Goal: Information Seeking & Learning: Find specific fact

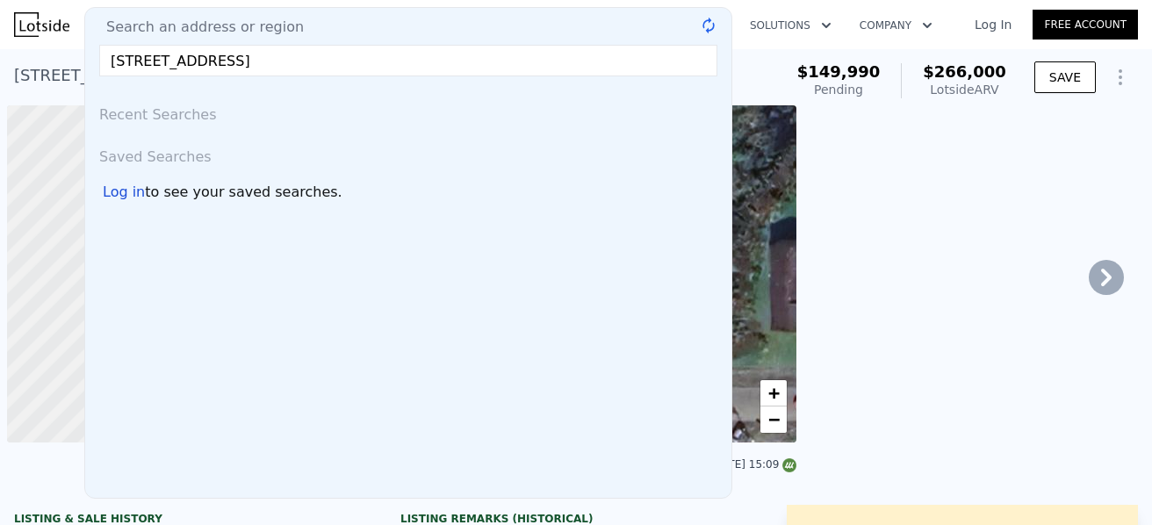
type input "1.75"
type input "$ 86,537"
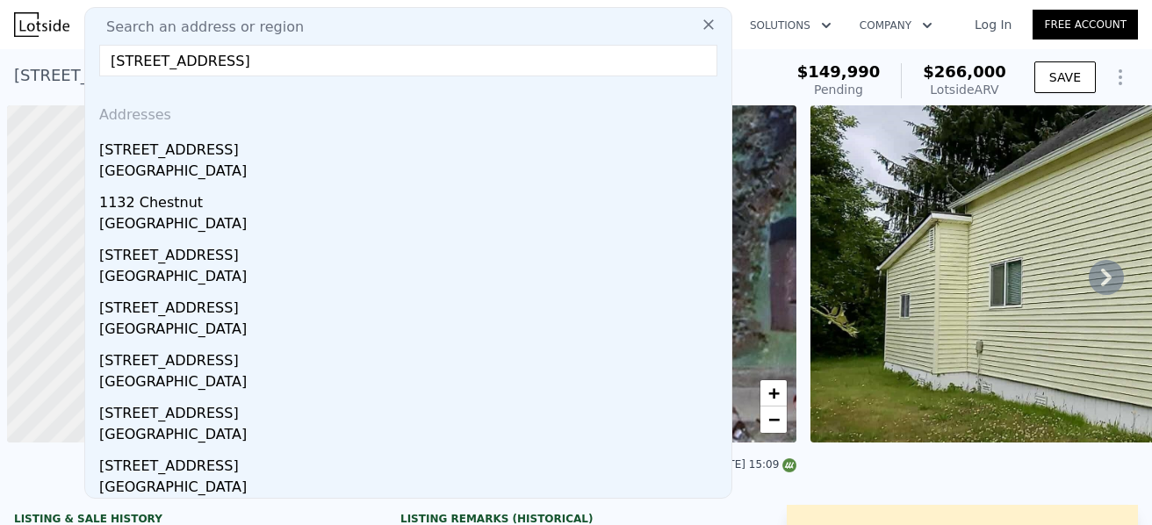
scroll to position [0, 7]
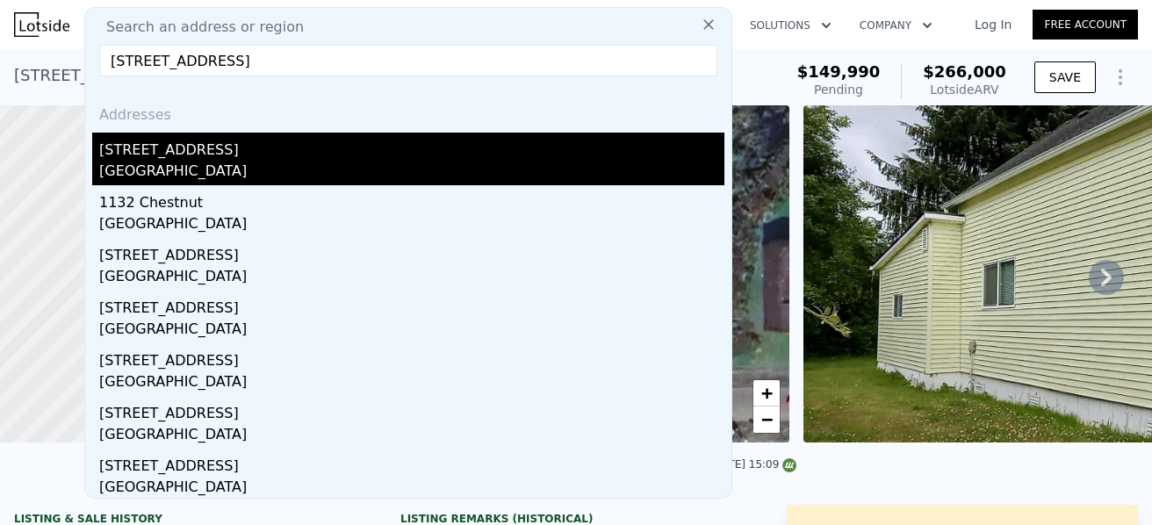
type input "[STREET_ADDRESS]"
click at [234, 152] on div "[STREET_ADDRESS]" at bounding box center [411, 147] width 625 height 28
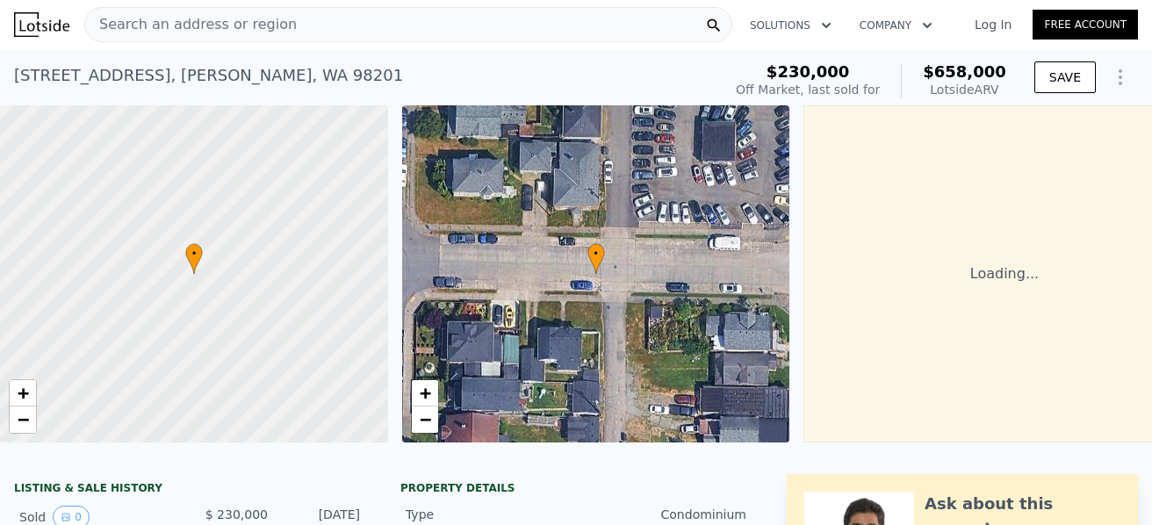
drag, startPoint x: 1010, startPoint y: 87, endPoint x: 942, endPoint y: 68, distance: 71.1
click at [945, 68] on div "$230,000 Off Market, last sold for $658,000 Lotside ARV" at bounding box center [871, 80] width 284 height 49
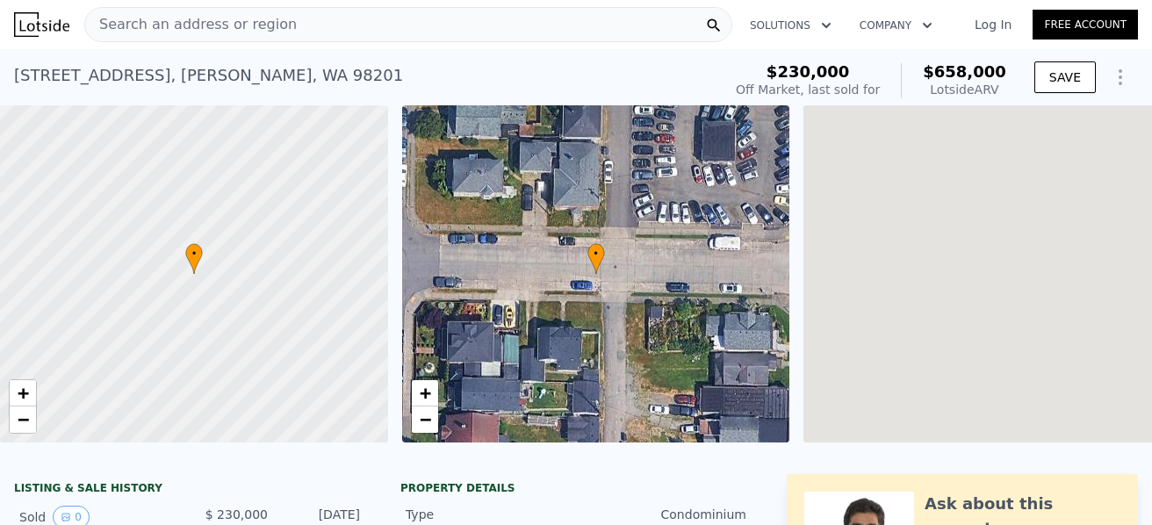
click at [1002, 86] on div "Lotside ARV" at bounding box center [964, 90] width 83 height 18
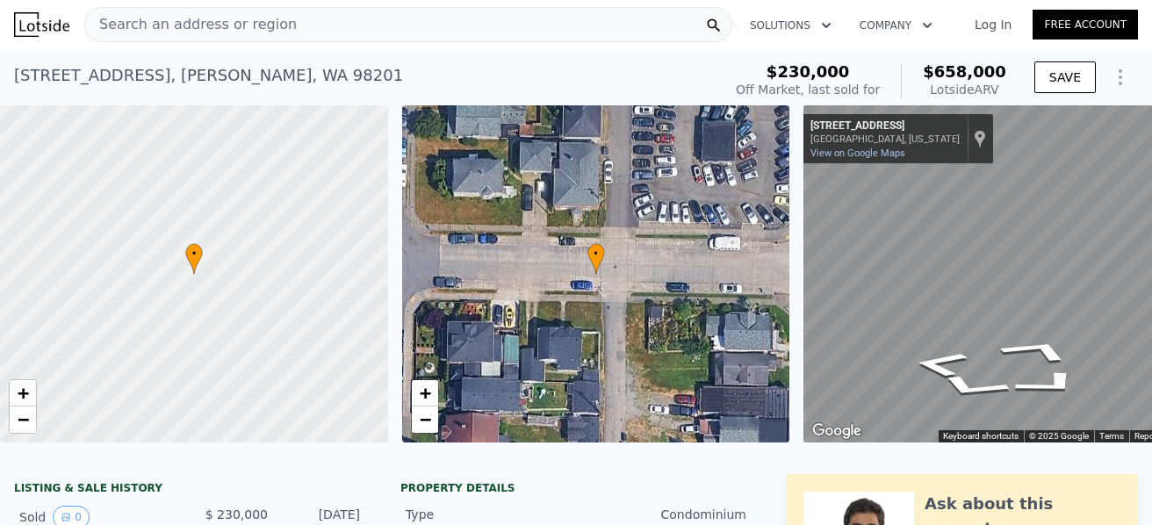
drag, startPoint x: 974, startPoint y: 85, endPoint x: 938, endPoint y: 72, distance: 38.3
click at [938, 72] on div "$230,000 Off Market, last sold for $658,000 Lotside ARV" at bounding box center [871, 80] width 284 height 49
copy div "$658,000 Lotside ARV"
click at [498, 27] on div "Search an address or region" at bounding box center [408, 24] width 648 height 35
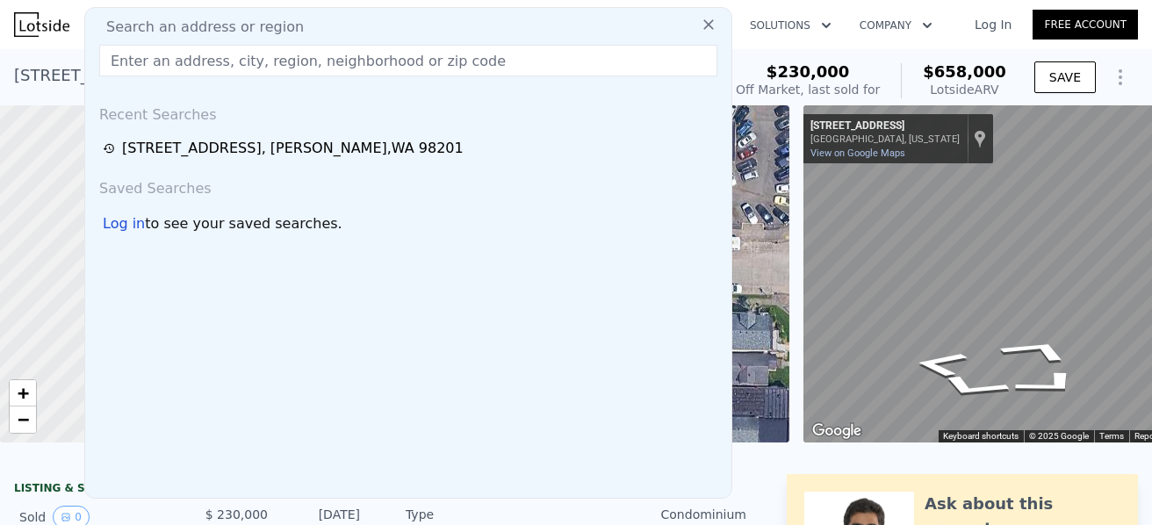
type input "[STREET_ADDRESS]"
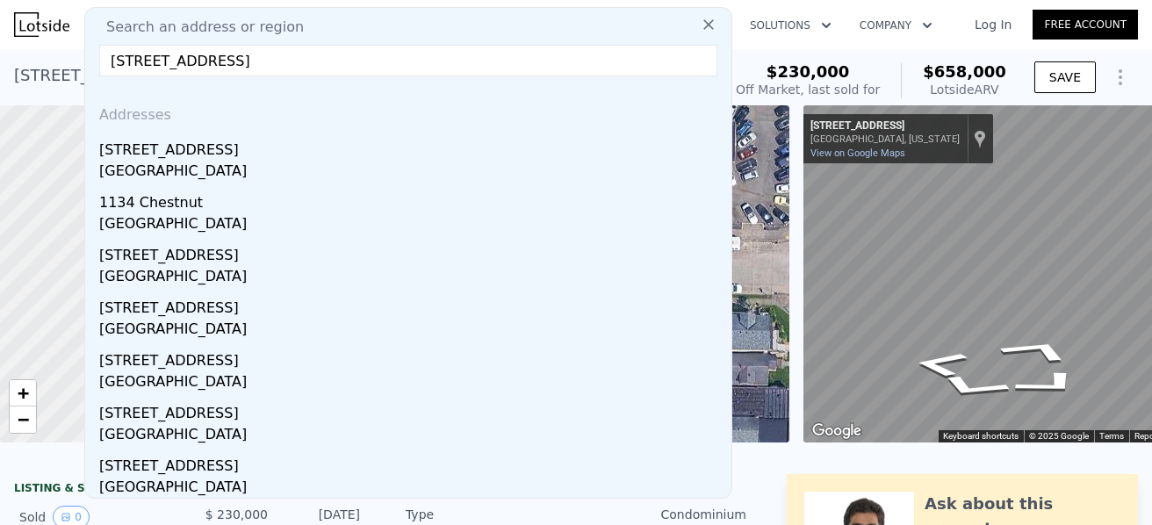
click at [182, 154] on div "[STREET_ADDRESS]" at bounding box center [411, 147] width 625 height 28
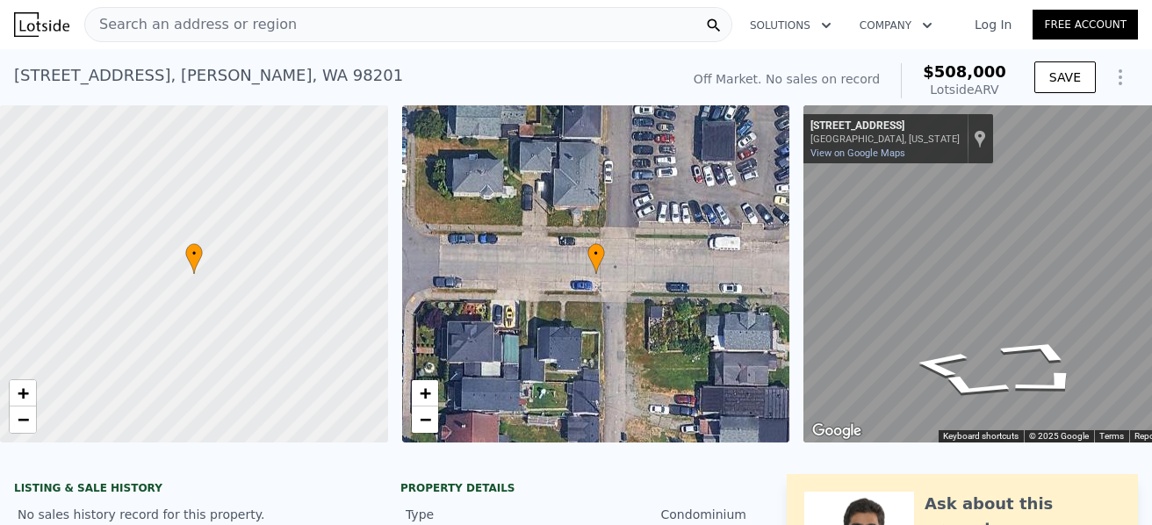
drag, startPoint x: 1002, startPoint y: 90, endPoint x: 938, endPoint y: 74, distance: 66.2
click at [938, 74] on div "$508,000 Lotside ARV" at bounding box center [953, 80] width 105 height 35
copy div "$508,000 Lotside ARV"
